Goal: Entertainment & Leisure: Consume media (video, audio)

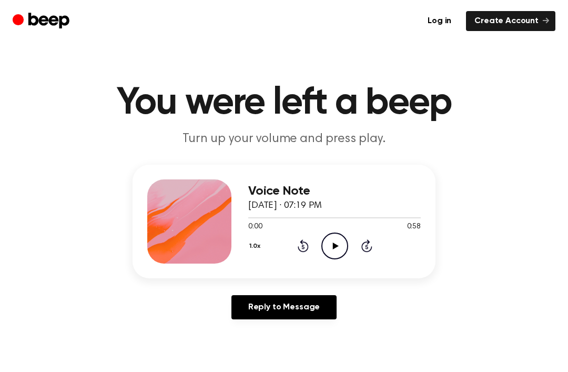
click at [333, 252] on icon "Play Audio" at bounding box center [335, 246] width 27 height 27
click at [305, 247] on icon "Rewind 5 seconds" at bounding box center [303, 246] width 12 height 14
click at [304, 243] on icon "Rewind 5 seconds" at bounding box center [303, 246] width 12 height 14
click at [303, 248] on icon at bounding box center [303, 247] width 3 height 4
click at [303, 250] on icon "Rewind 5 seconds" at bounding box center [303, 246] width 12 height 14
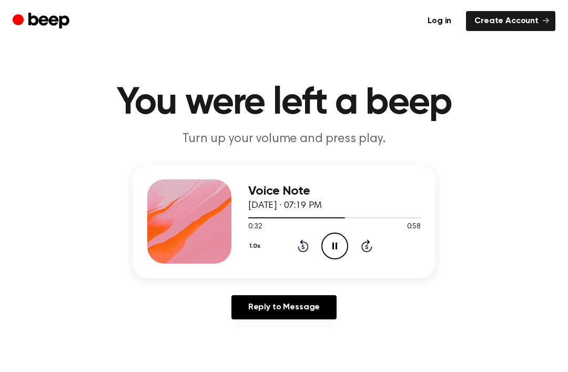
click at [300, 239] on icon "Rewind 5 seconds" at bounding box center [303, 246] width 12 height 14
click at [305, 241] on icon "Rewind 5 seconds" at bounding box center [303, 246] width 12 height 14
click at [304, 241] on icon "Rewind 5 seconds" at bounding box center [303, 246] width 12 height 14
click at [303, 241] on icon at bounding box center [303, 245] width 11 height 13
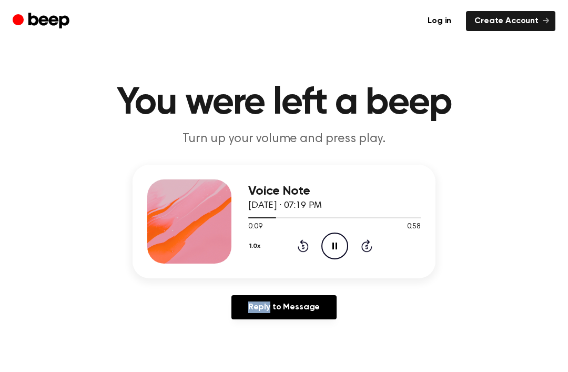
click at [305, 244] on icon "Rewind 5 seconds" at bounding box center [303, 246] width 12 height 14
click at [301, 247] on icon "Rewind 5 seconds" at bounding box center [303, 246] width 12 height 14
click at [305, 243] on icon at bounding box center [303, 245] width 11 height 13
click at [307, 245] on icon at bounding box center [303, 245] width 11 height 13
click at [338, 249] on icon "Pause Audio" at bounding box center [335, 246] width 27 height 27
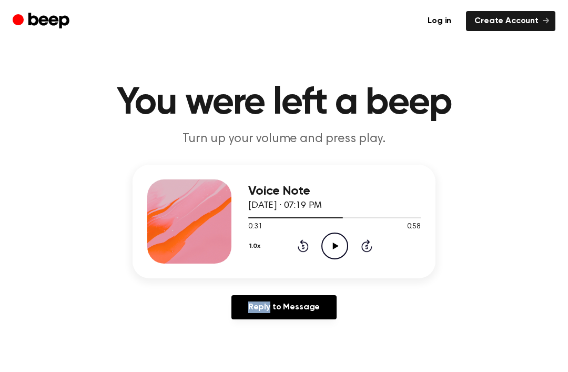
click at [307, 247] on icon "Rewind 5 seconds" at bounding box center [303, 246] width 12 height 14
click at [302, 243] on icon at bounding box center [303, 245] width 11 height 13
click at [301, 241] on icon at bounding box center [303, 245] width 11 height 13
click at [300, 241] on icon "Rewind 5 seconds" at bounding box center [303, 246] width 12 height 14
click at [302, 241] on icon at bounding box center [303, 245] width 11 height 13
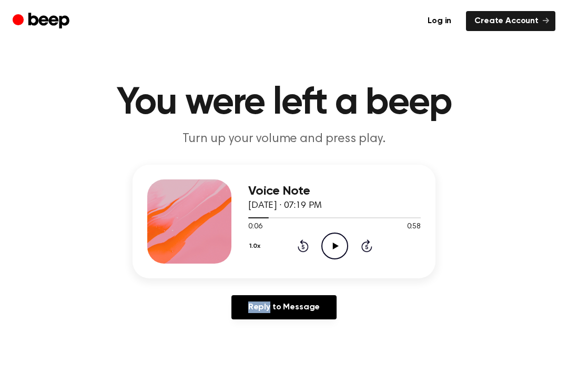
click at [300, 239] on icon "Rewind 5 seconds" at bounding box center [303, 246] width 12 height 14
click at [303, 242] on icon at bounding box center [303, 245] width 11 height 13
click at [303, 247] on icon at bounding box center [303, 247] width 3 height 4
click at [323, 243] on icon "Play Audio" at bounding box center [335, 246] width 27 height 27
click at [311, 234] on div "1.0x Rewind 5 seconds Pause Audio Skip 5 seconds" at bounding box center [334, 246] width 173 height 27
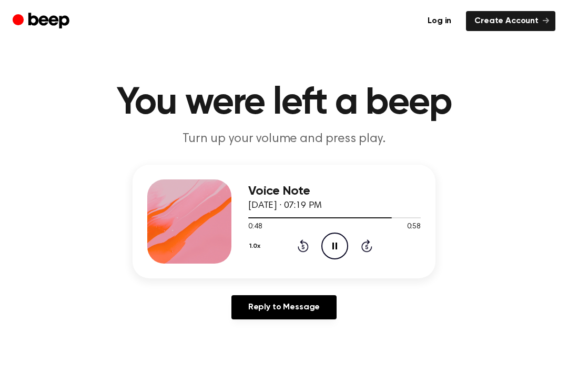
click at [333, 240] on icon "Pause Audio" at bounding box center [335, 246] width 27 height 27
click at [3, 348] on main "You were left a beep Turn up your volume and press play. Voice Note September 2…" at bounding box center [284, 324] width 568 height 649
click at [335, 241] on icon "Play Audio" at bounding box center [335, 246] width 27 height 27
click at [330, 248] on icon "Play Audio" at bounding box center [335, 246] width 27 height 27
click at [371, 243] on icon "Skip 5 seconds" at bounding box center [367, 246] width 12 height 14
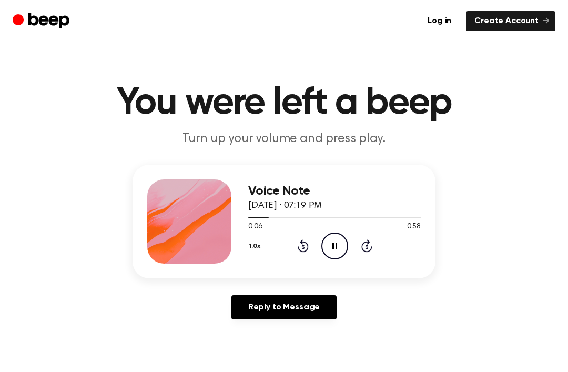
click at [370, 243] on icon "Skip 5 seconds" at bounding box center [367, 246] width 12 height 14
click at [369, 243] on icon at bounding box center [367, 245] width 11 height 13
click at [329, 237] on icon "Pause Audio" at bounding box center [335, 246] width 27 height 27
click at [371, 245] on icon "Skip 5 seconds" at bounding box center [367, 246] width 12 height 14
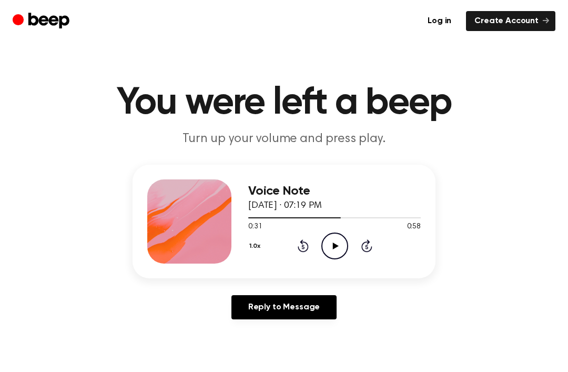
click at [370, 244] on icon "Skip 5 seconds" at bounding box center [367, 246] width 12 height 14
click at [334, 244] on icon at bounding box center [336, 246] width 6 height 7
click at [207, 207] on div at bounding box center [189, 221] width 84 height 84
click at [339, 244] on icon "Play Audio" at bounding box center [335, 246] width 27 height 27
click at [303, 242] on icon at bounding box center [303, 245] width 11 height 13
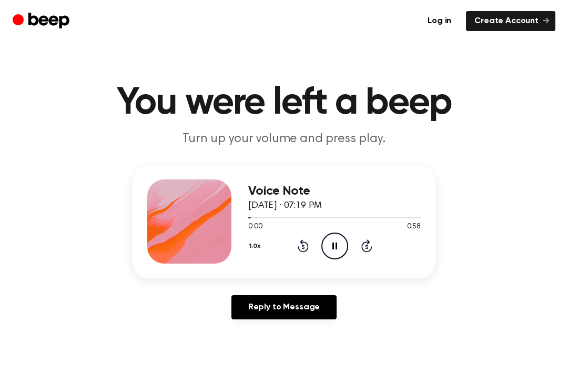
click at [303, 241] on icon at bounding box center [303, 245] width 11 height 13
click at [300, 248] on icon "Rewind 5 seconds" at bounding box center [303, 246] width 12 height 14
click at [300, 247] on icon "Rewind 5 seconds" at bounding box center [303, 246] width 12 height 14
click at [303, 247] on icon "Rewind 5 seconds" at bounding box center [303, 246] width 12 height 14
click at [357, 247] on div "1.0x Rewind 5 seconds Pause Audio Skip 5 seconds" at bounding box center [334, 246] width 173 height 27
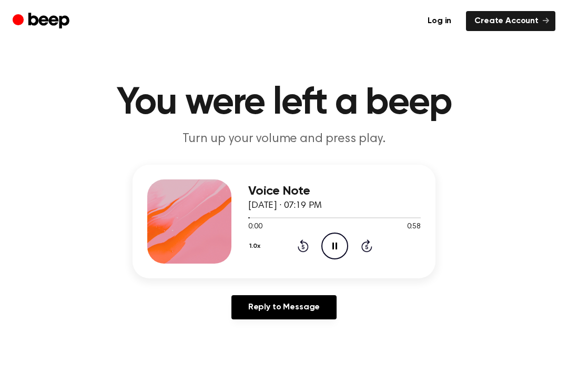
click at [376, 238] on div "1.0x Rewind 5 seconds Pause Audio Skip 5 seconds" at bounding box center [334, 246] width 173 height 27
click at [375, 238] on div "1.0x Rewind 5 seconds Pause Audio Skip 5 seconds" at bounding box center [334, 246] width 173 height 27
click at [365, 245] on icon "Skip 5 seconds" at bounding box center [367, 246] width 12 height 14
click at [369, 246] on icon "Skip 5 seconds" at bounding box center [367, 246] width 12 height 14
click at [366, 251] on icon "Skip 5 seconds" at bounding box center [367, 246] width 12 height 14
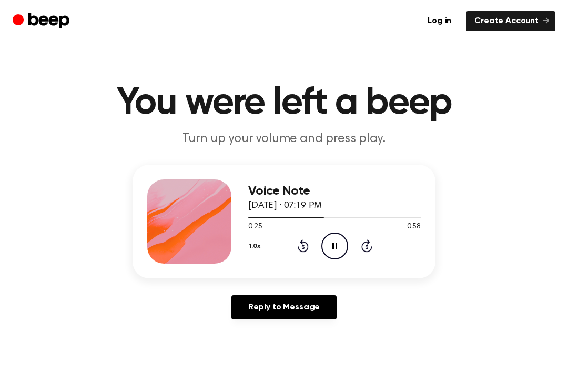
click at [339, 244] on icon "Pause Audio" at bounding box center [335, 246] width 27 height 27
click at [542, 154] on main "You were left a beep Turn up your volume and press play. Voice Note September 2…" at bounding box center [284, 324] width 568 height 649
